Goal: Obtain resource: Obtain resource

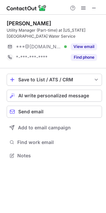
scroll to position [150, 106]
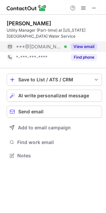
click at [91, 46] on button "View email" at bounding box center [84, 46] width 26 height 7
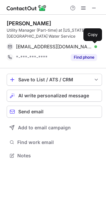
click at [95, 47] on span at bounding box center [93, 46] width 5 height 5
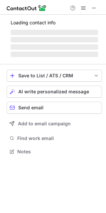
scroll to position [144, 106]
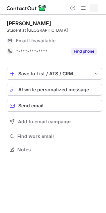
click at [93, 7] on span at bounding box center [94, 7] width 5 height 5
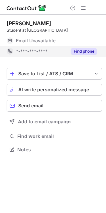
click at [86, 55] on div "Find phone" at bounding box center [82, 51] width 30 height 11
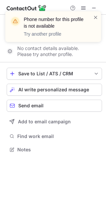
scroll to position [3, 3]
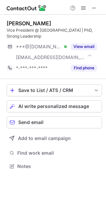
scroll to position [161, 106]
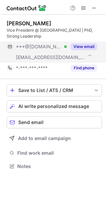
drag, startPoint x: 90, startPoint y: 34, endPoint x: 87, endPoint y: 44, distance: 10.4
click at [87, 44] on button "View email" at bounding box center [84, 46] width 26 height 7
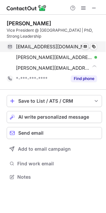
scroll to position [172, 106]
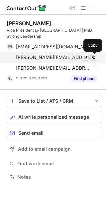
click at [91, 57] on button at bounding box center [94, 57] width 7 height 7
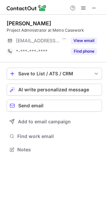
scroll to position [144, 106]
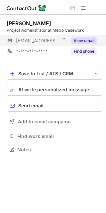
click at [84, 42] on button "View email" at bounding box center [84, 40] width 26 height 7
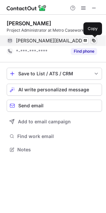
click at [93, 42] on span at bounding box center [93, 40] width 5 height 5
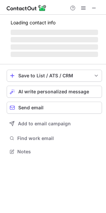
scroll to position [144, 106]
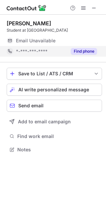
click at [76, 50] on button "Find phone" at bounding box center [84, 51] width 26 height 7
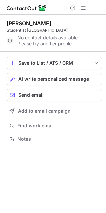
scroll to position [3, 3]
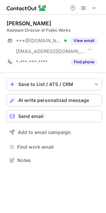
scroll to position [155, 106]
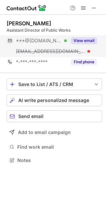
click at [80, 41] on button "View email" at bounding box center [84, 40] width 26 height 7
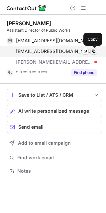
click at [95, 51] on span at bounding box center [93, 51] width 5 height 5
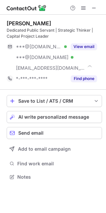
scroll to position [172, 106]
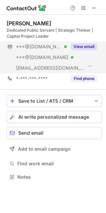
click at [81, 43] on div "View email" at bounding box center [82, 46] width 30 height 11
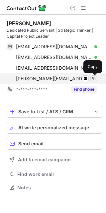
click at [93, 76] on span at bounding box center [93, 78] width 5 height 5
